Goal: Task Accomplishment & Management: Use online tool/utility

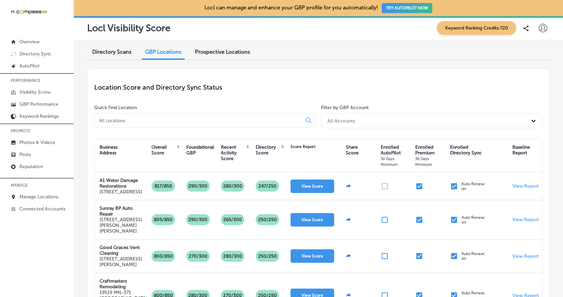
click at [111, 53] on span "Directory Scans" at bounding box center [111, 52] width 39 height 6
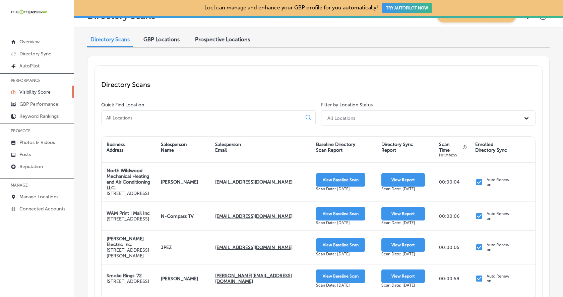
scroll to position [27, 0]
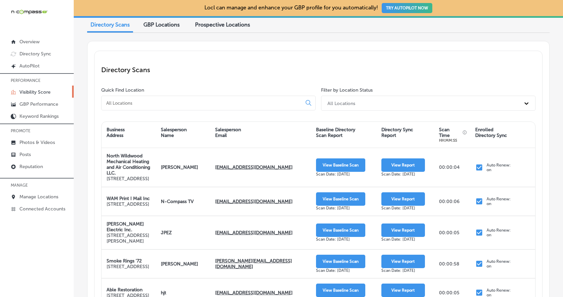
drag, startPoint x: 403, startPoint y: 133, endPoint x: 379, endPoint y: 126, distance: 24.8
click at [379, 126] on div "Directory Sync Report" at bounding box center [405, 134] width 58 height 19
drag, startPoint x: 379, startPoint y: 126, endPoint x: 394, endPoint y: 133, distance: 16.8
click at [394, 133] on div "Directory Sync Report" at bounding box center [405, 134] width 58 height 19
drag, startPoint x: 396, startPoint y: 135, endPoint x: 382, endPoint y: 128, distance: 16.2
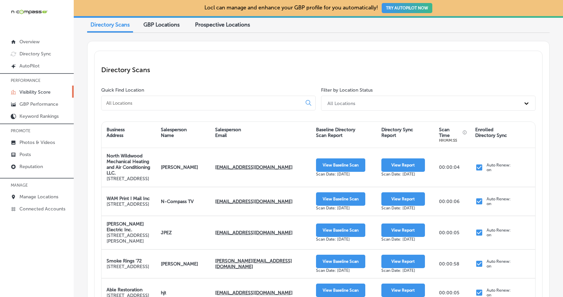
click at [382, 128] on div "Directory Sync Report" at bounding box center [397, 132] width 32 height 11
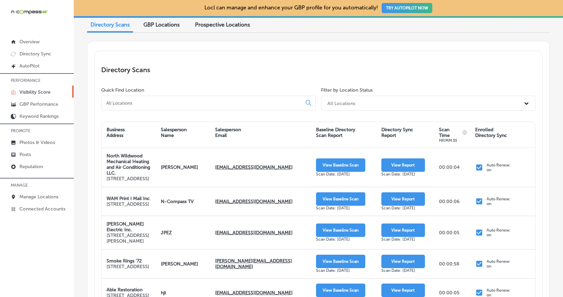
click at [382, 128] on div "Directory Sync Report" at bounding box center [397, 132] width 32 height 11
drag, startPoint x: 382, startPoint y: 128, endPoint x: 394, endPoint y: 136, distance: 14.4
click at [394, 136] on div "Directory Sync Report" at bounding box center [397, 132] width 32 height 11
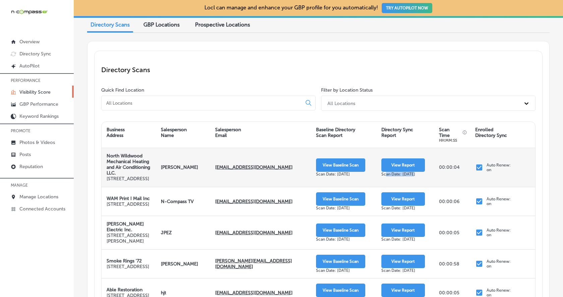
drag, startPoint x: 386, startPoint y: 179, endPoint x: 412, endPoint y: 179, distance: 25.5
click at [412, 176] on div "Scan Date: [DATE]" at bounding box center [403, 174] width 44 height 5
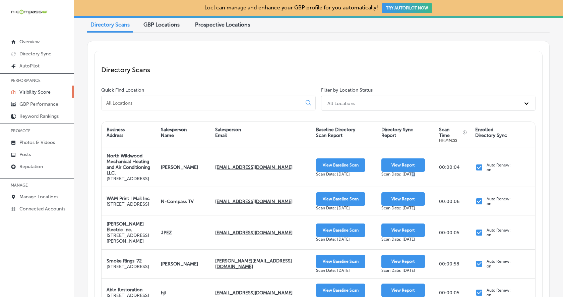
click at [556, 132] on div "Directory Scans GBP Locations Prospective Locations Directory Scans Quick Find …" at bounding box center [318, 276] width 489 height 527
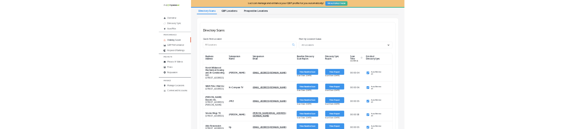
scroll to position [3, 0]
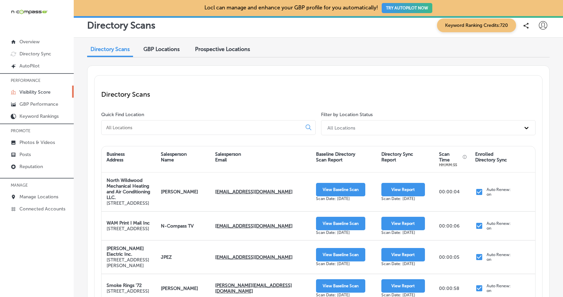
click at [164, 48] on span "GBP Locations" at bounding box center [161, 49] width 36 height 6
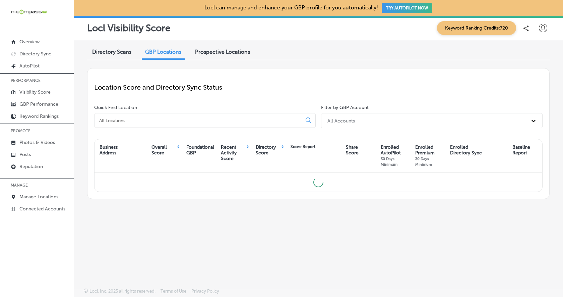
click at [219, 54] on span "Prospective Locations" at bounding box center [222, 52] width 55 height 6
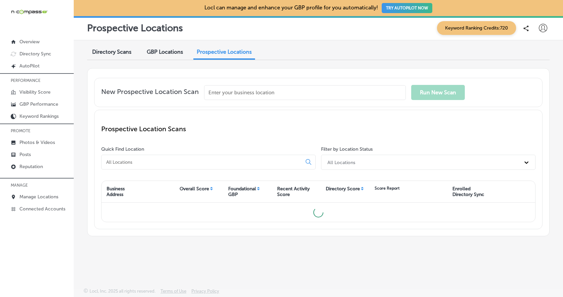
click at [110, 53] on span "Directory Scans" at bounding box center [111, 52] width 39 height 6
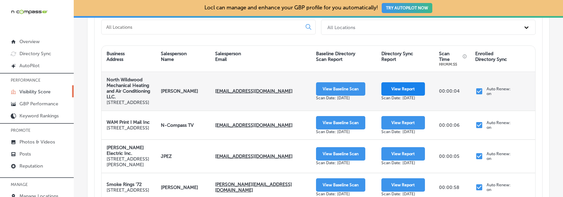
click at [414, 95] on button "View Report" at bounding box center [403, 88] width 44 height 13
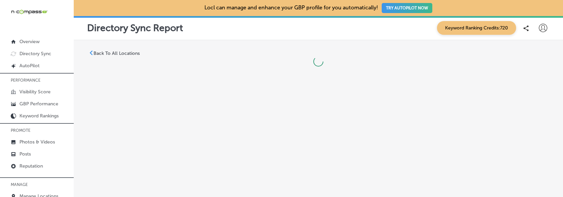
click at [115, 52] on p "Back To All Locations" at bounding box center [117, 54] width 46 height 6
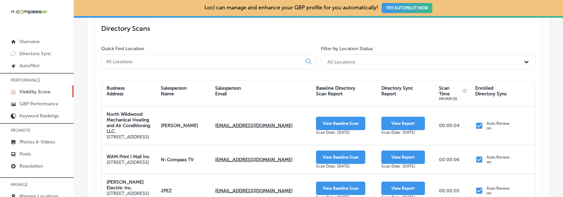
scroll to position [69, 0]
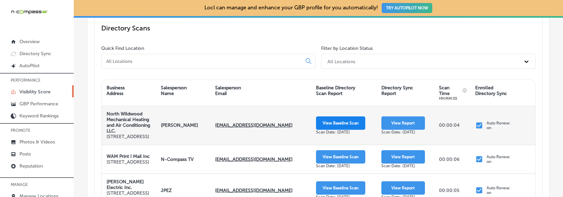
click at [356, 129] on button "View Baseline Scan" at bounding box center [340, 123] width 49 height 13
click at [359, 126] on button "View Baseline Scan" at bounding box center [340, 123] width 49 height 13
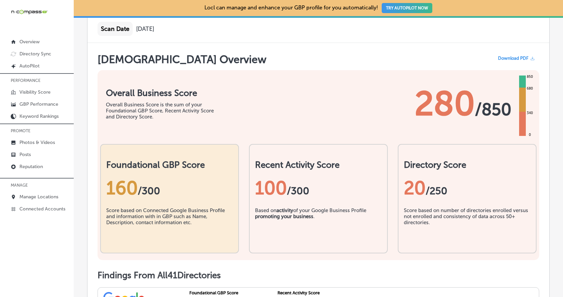
scroll to position [150, 0]
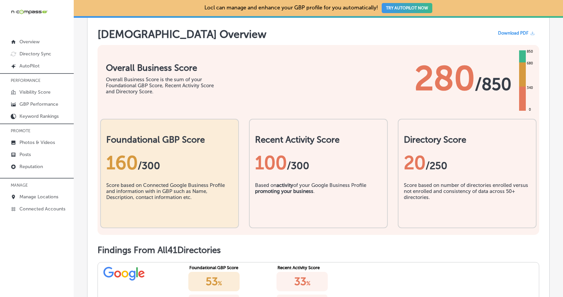
click at [313, 138] on h2 "Recent Activity Score" at bounding box center [318, 139] width 127 height 10
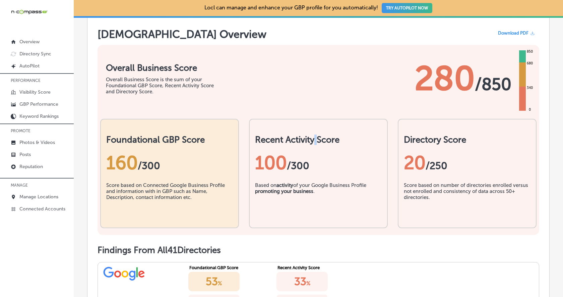
click at [313, 138] on h2 "Recent Activity Score" at bounding box center [318, 139] width 127 height 10
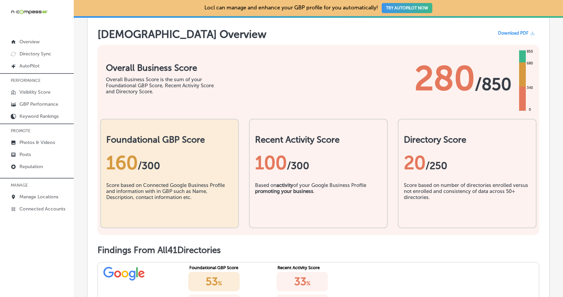
click at [313, 138] on h2 "Recent Activity Score" at bounding box center [318, 139] width 127 height 10
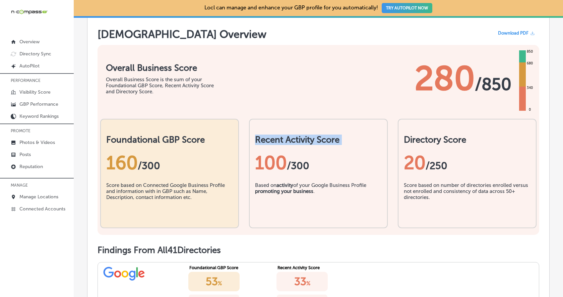
click at [313, 138] on h2 "Recent Activity Score" at bounding box center [318, 139] width 127 height 10
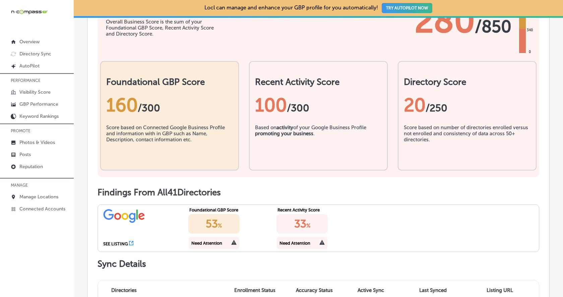
scroll to position [0, 0]
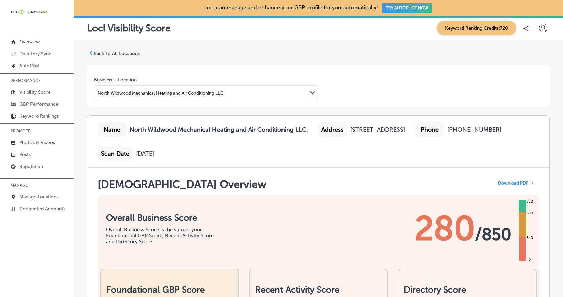
click at [544, 31] on icon at bounding box center [543, 28] width 8 height 8
click at [439, 52] on div at bounding box center [281, 148] width 563 height 297
click at [546, 29] on icon at bounding box center [543, 28] width 8 height 8
click at [543, 90] on li "Log Out" at bounding box center [531, 86] width 46 height 15
